Goal: Transaction & Acquisition: Purchase product/service

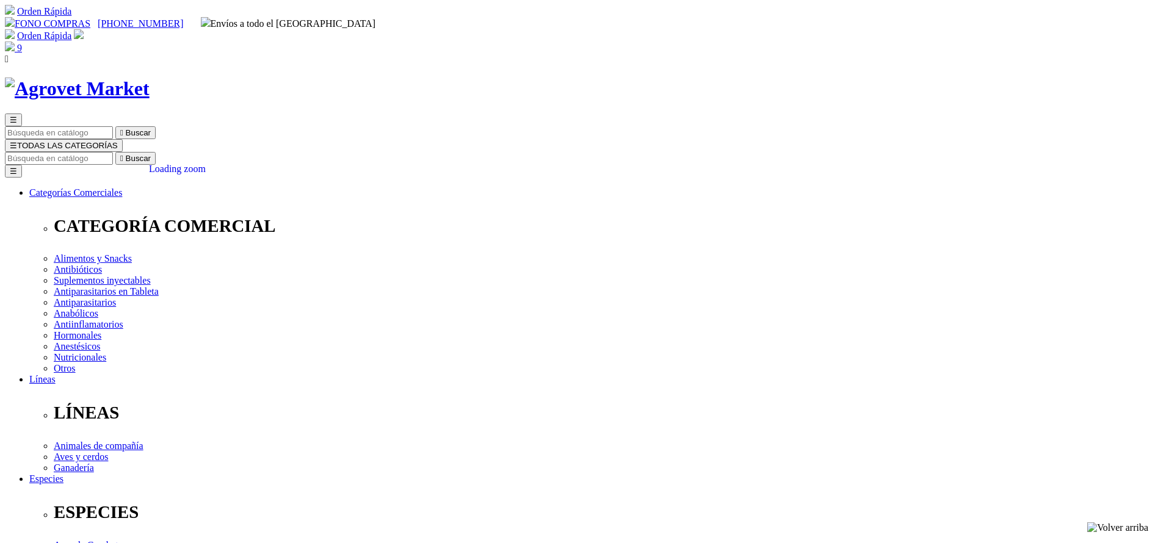
click at [113, 152] on input "Buscar" at bounding box center [59, 158] width 108 height 13
type input "tioc"
click at [115, 152] on button " Buscar" at bounding box center [135, 158] width 40 height 13
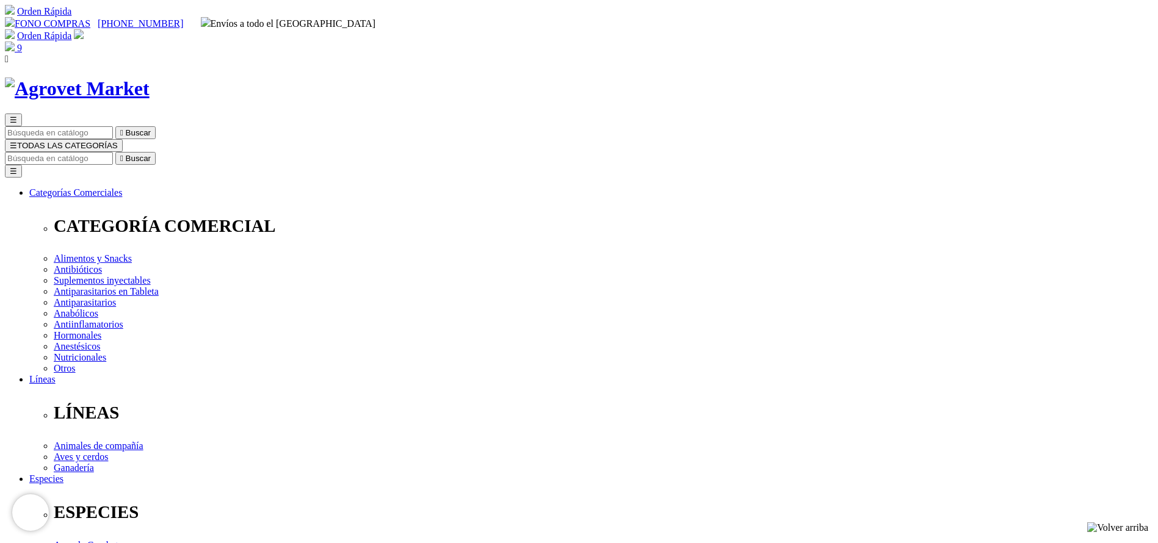
select select "2"
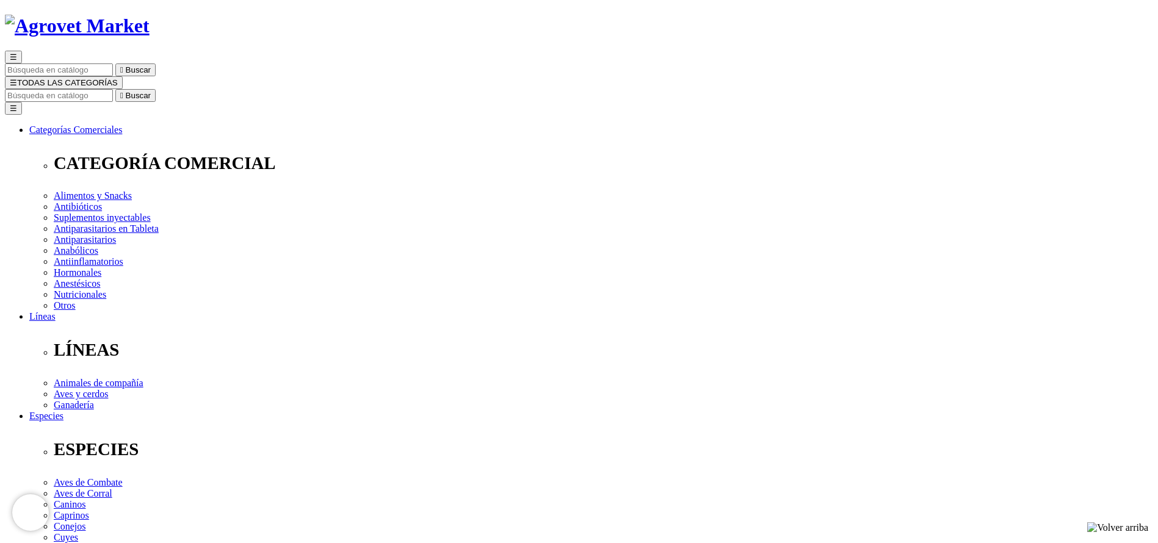
scroll to position [92, 0]
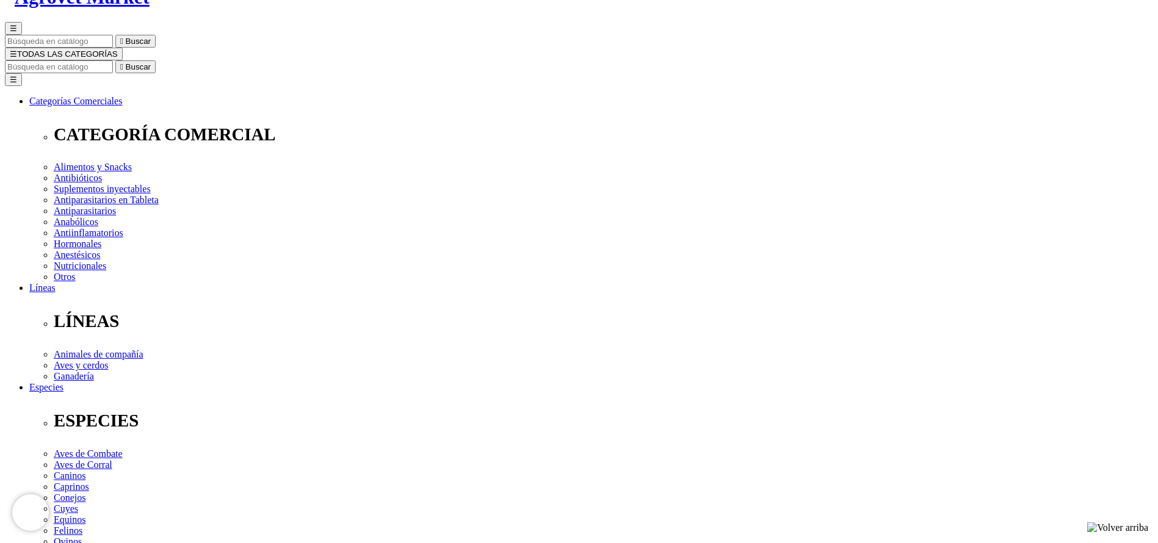
radio input "true"
select select "10"
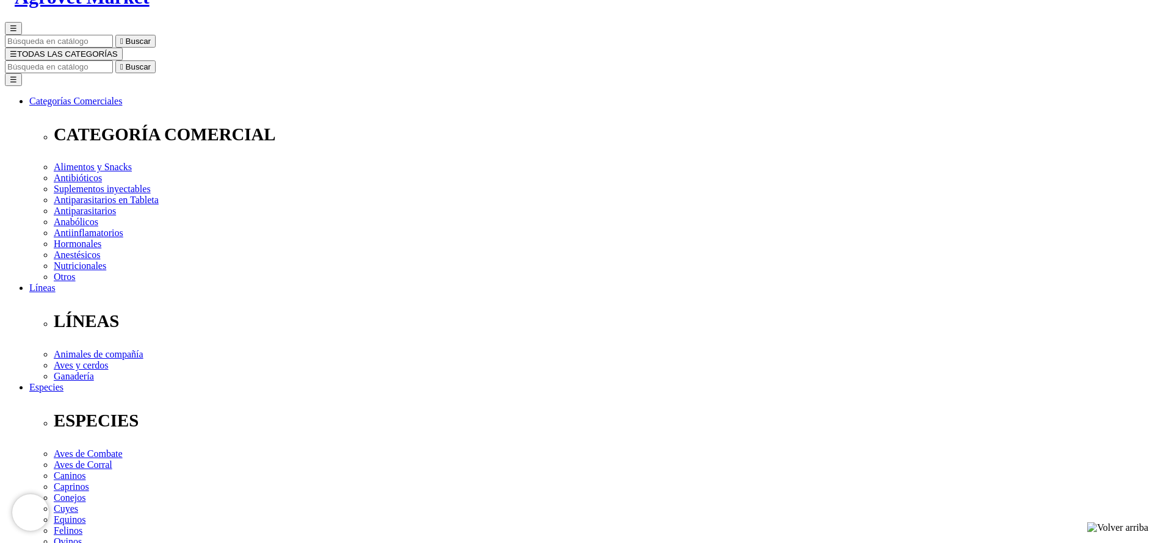
select select "11"
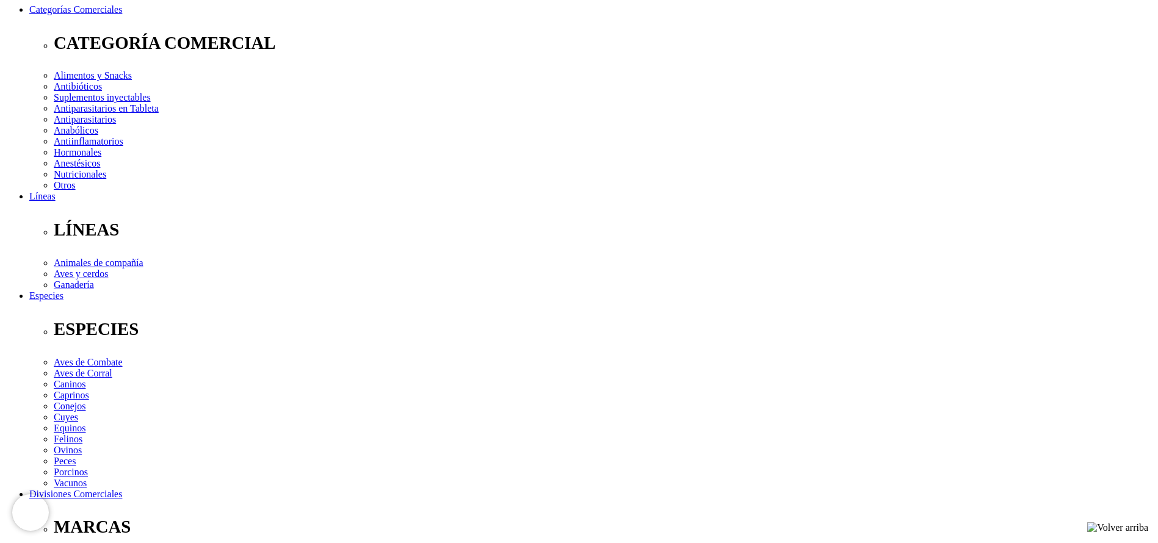
select select "11"
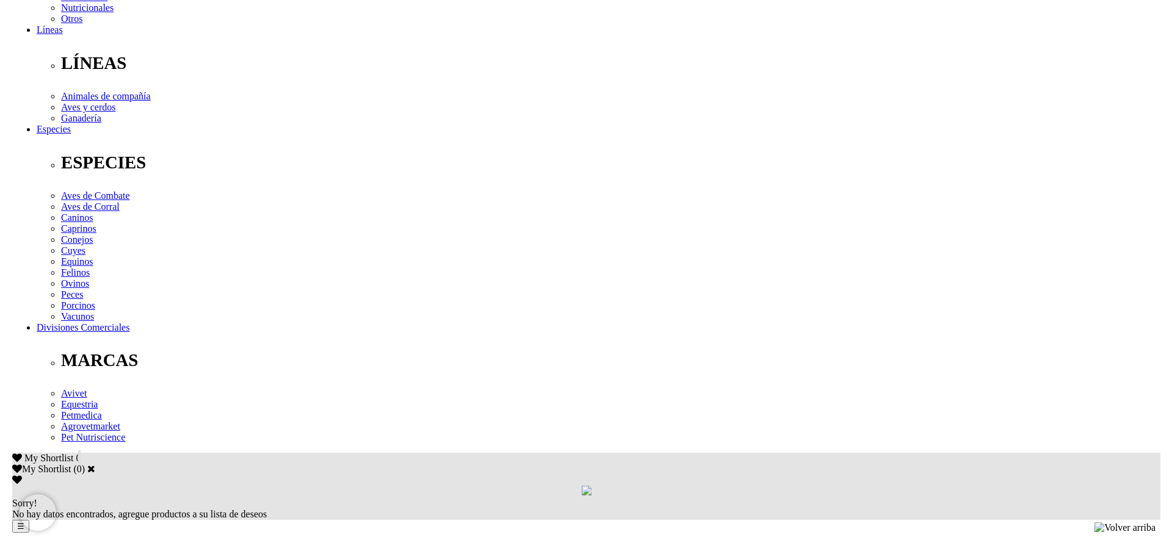
scroll to position [55, 0]
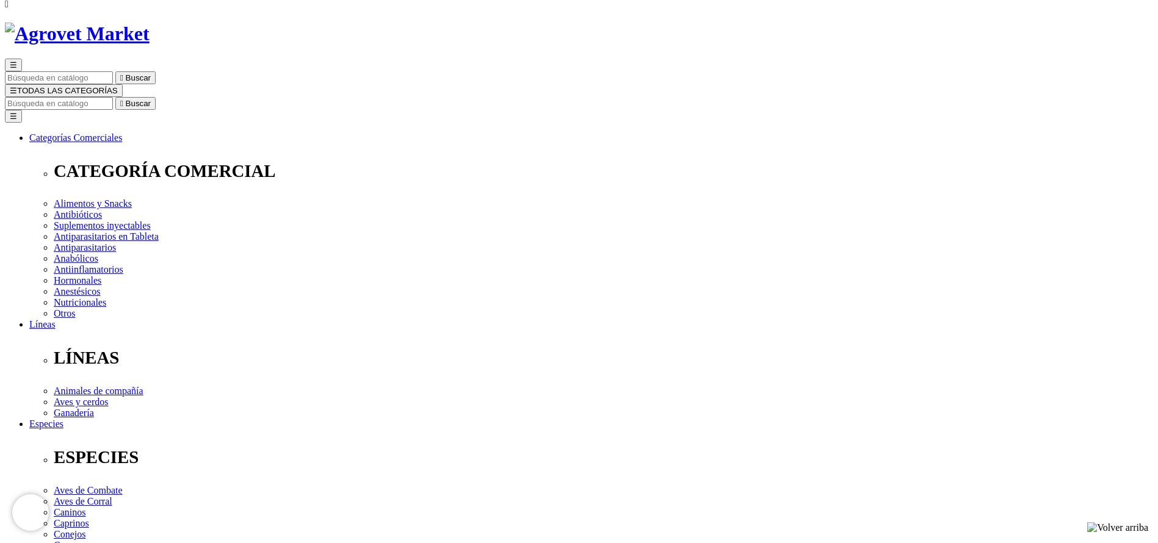
radio input "true"
select select "2"
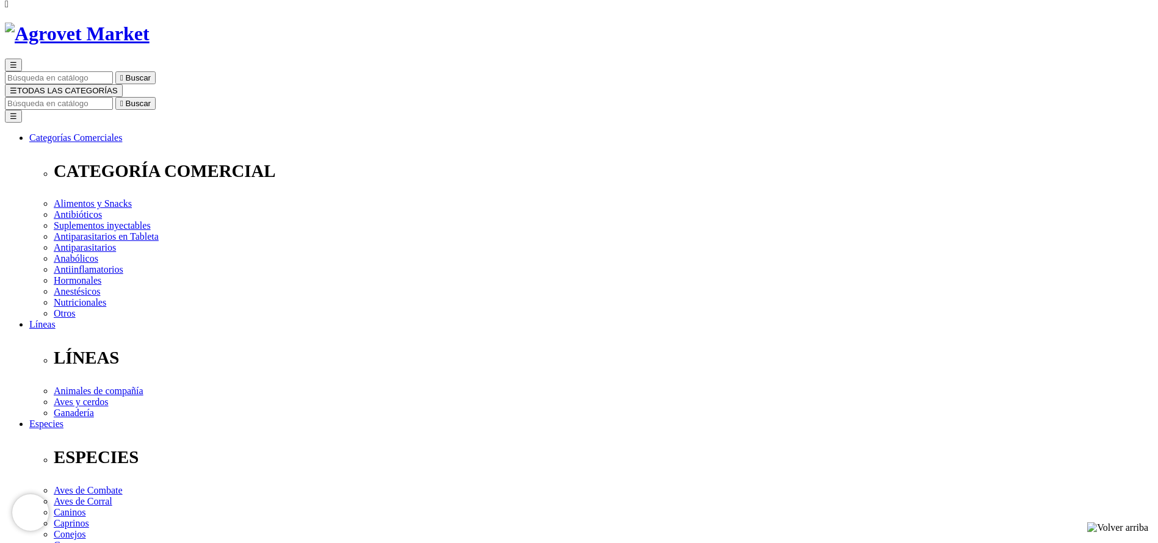
select select "2"
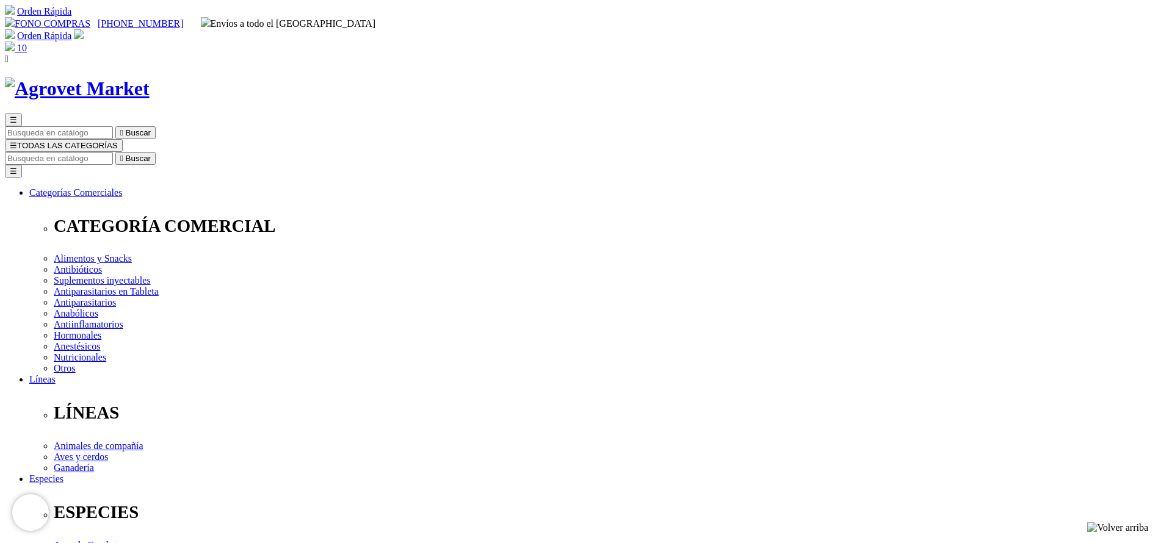
type input "12"
click at [113, 152] on input "Buscar" at bounding box center [59, 158] width 108 height 13
type input "hemo"
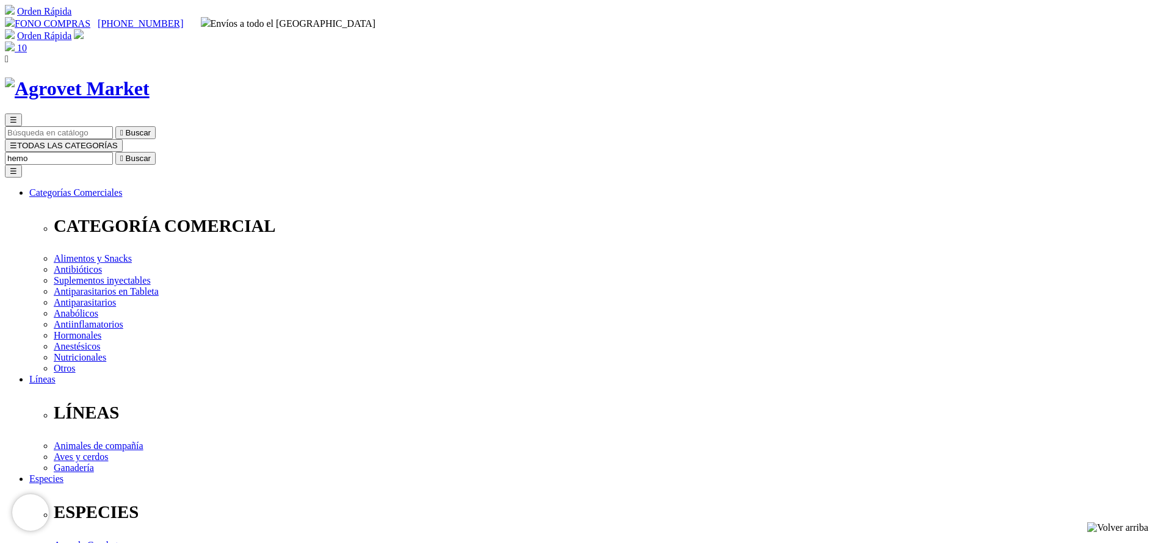
click at [115, 152] on button " Buscar" at bounding box center [135, 158] width 40 height 13
select select "2"
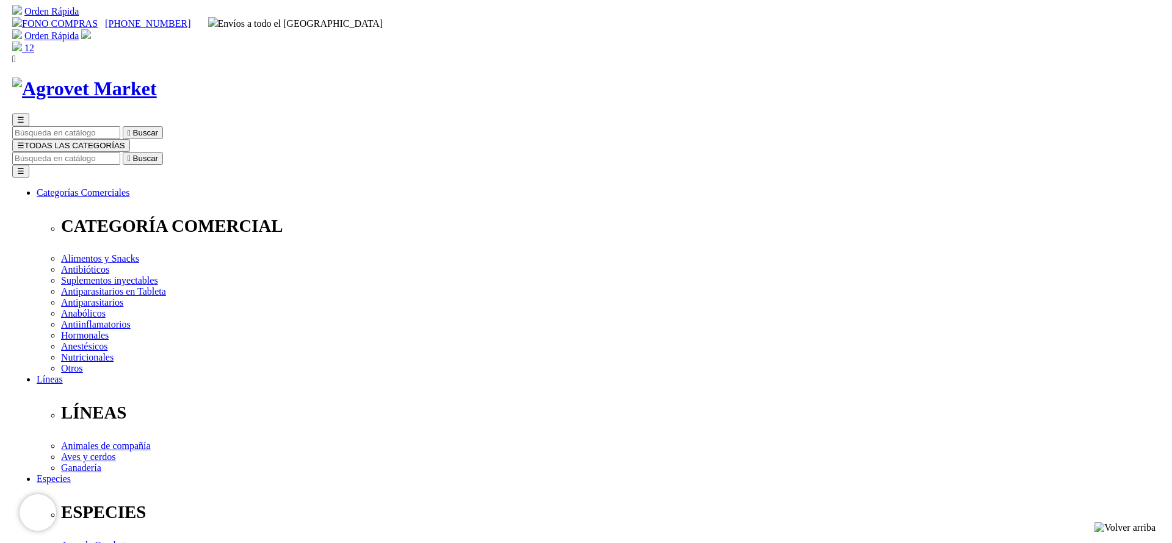
scroll to position [92, 0]
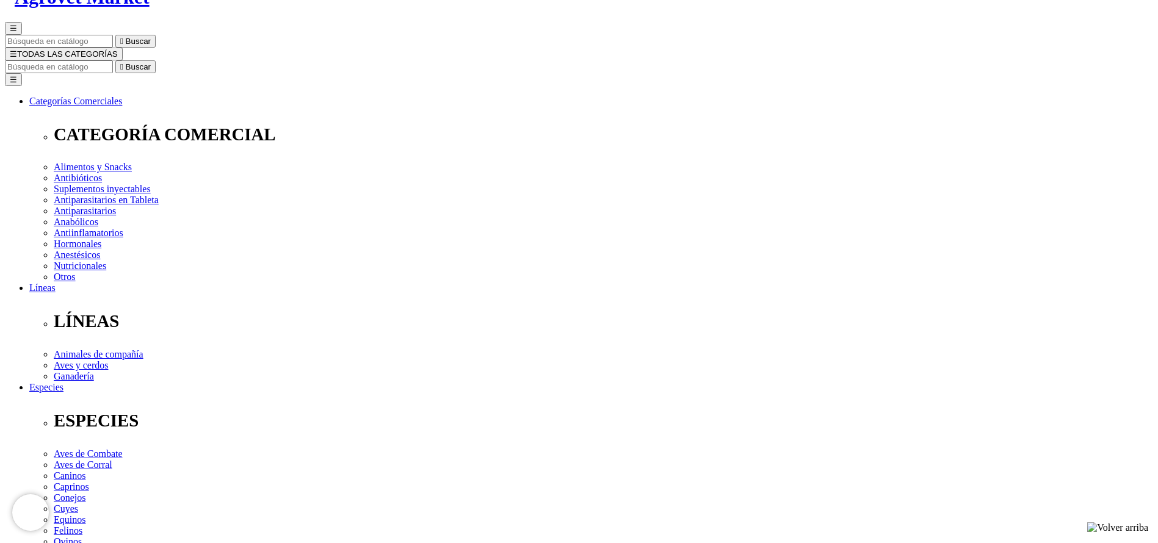
select select "2"
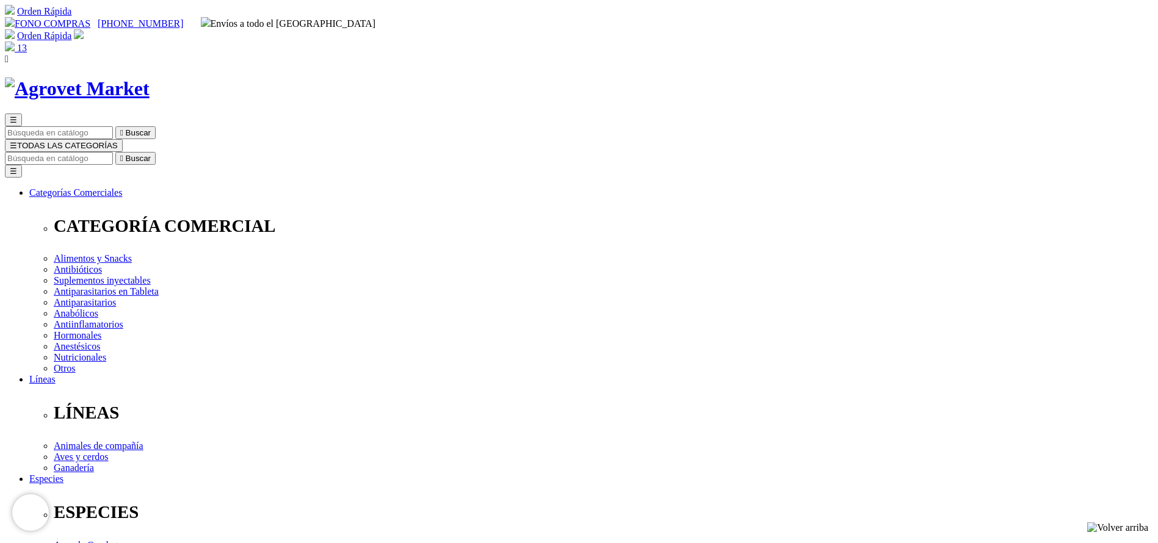
drag, startPoint x: 516, startPoint y: 330, endPoint x: 487, endPoint y: 332, distance: 29.4
type input "4"
click at [113, 152] on input "Buscar" at bounding box center [59, 158] width 108 height 13
type input "pen duo"
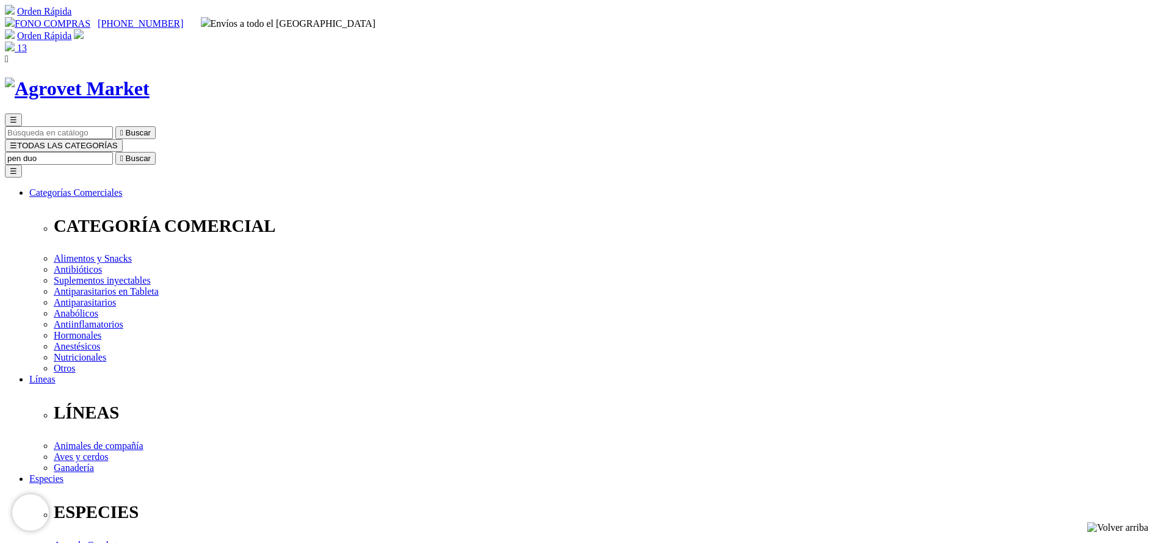
click at [115, 152] on button " Buscar" at bounding box center [135, 158] width 40 height 13
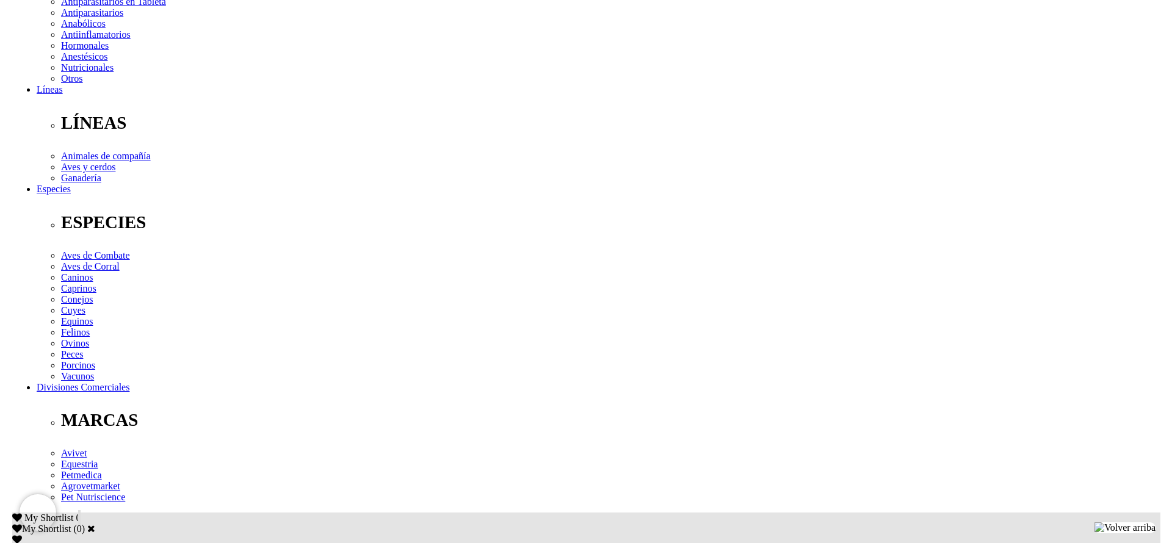
scroll to position [92, 0]
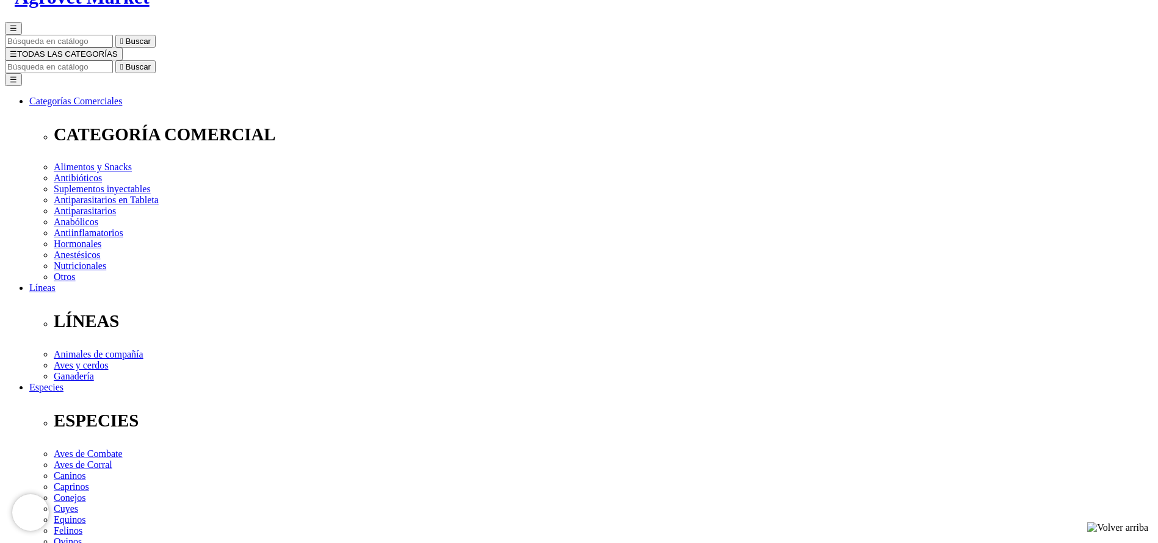
select select "3"
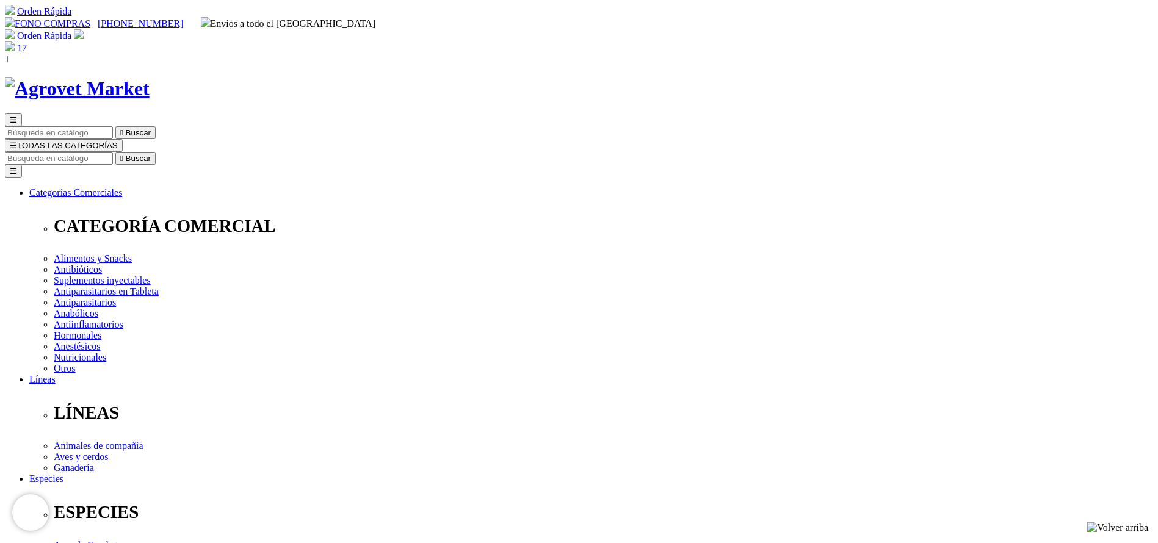
drag, startPoint x: 519, startPoint y: 436, endPoint x: 464, endPoint y: 436, distance: 55.5
type input "5"
